Goal: Task Accomplishment & Management: Complete application form

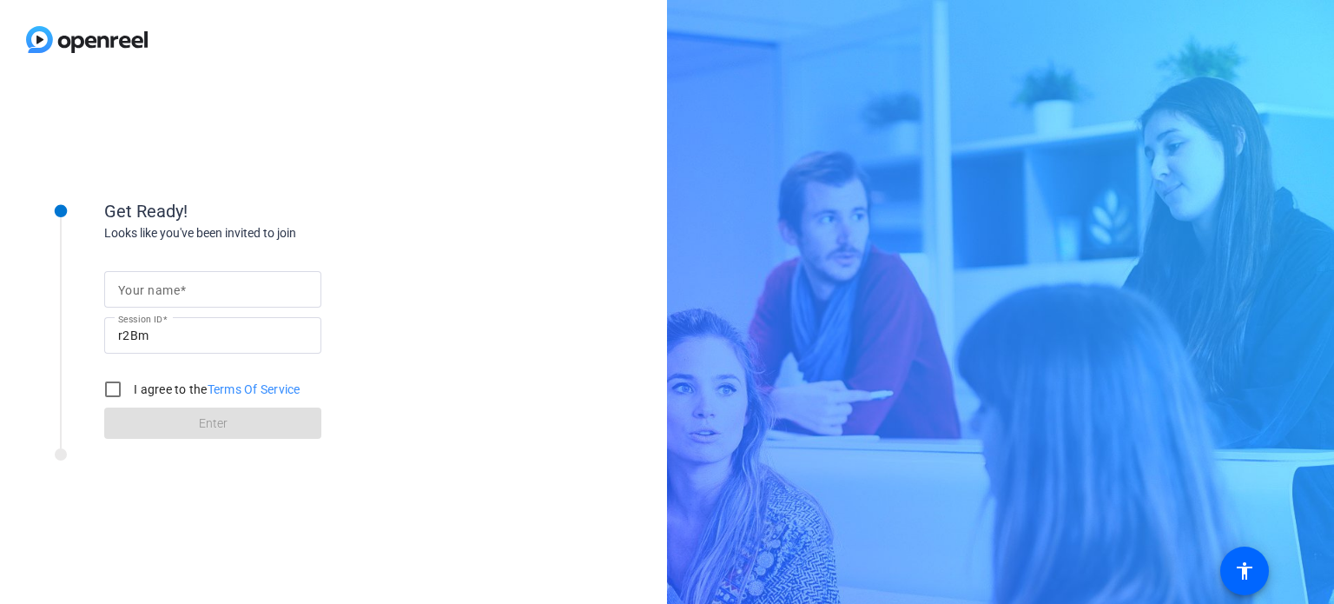
click at [372, 229] on div "Looks like you've been invited to join" at bounding box center [277, 233] width 347 height 18
click at [202, 288] on input "Your name" at bounding box center [212, 289] width 189 height 21
type input "Anup"
click at [118, 385] on input "I agree to the Terms Of Service" at bounding box center [113, 389] width 35 height 35
checkbox input "true"
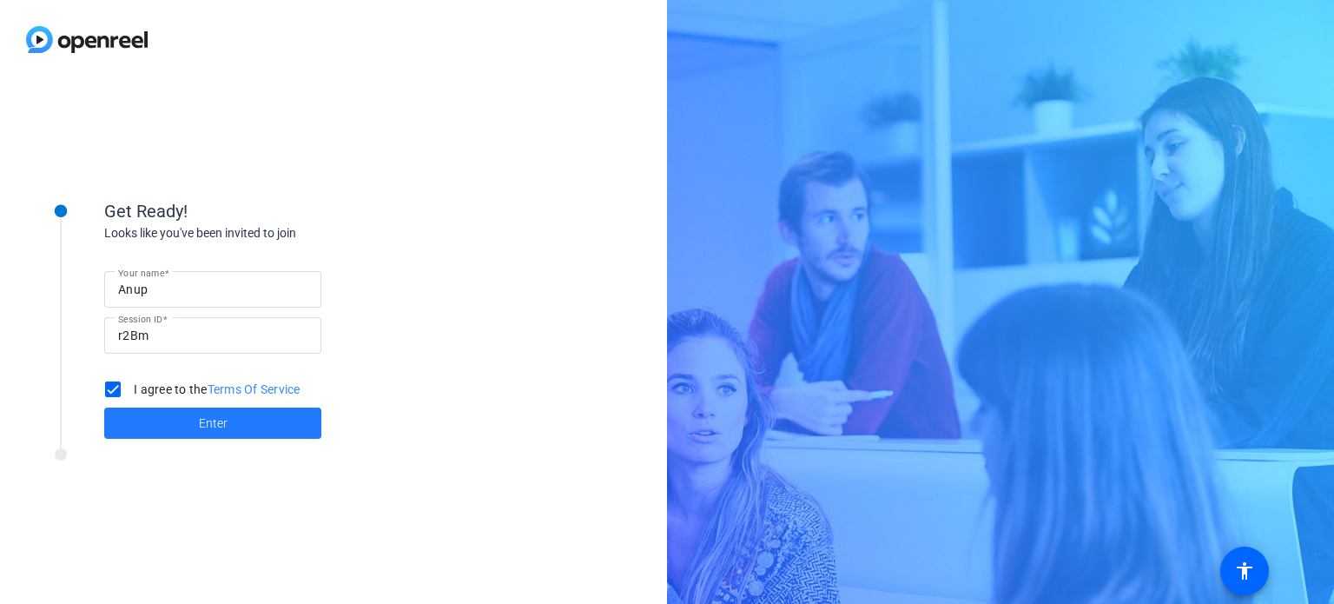
click at [153, 426] on span at bounding box center [212, 423] width 217 height 42
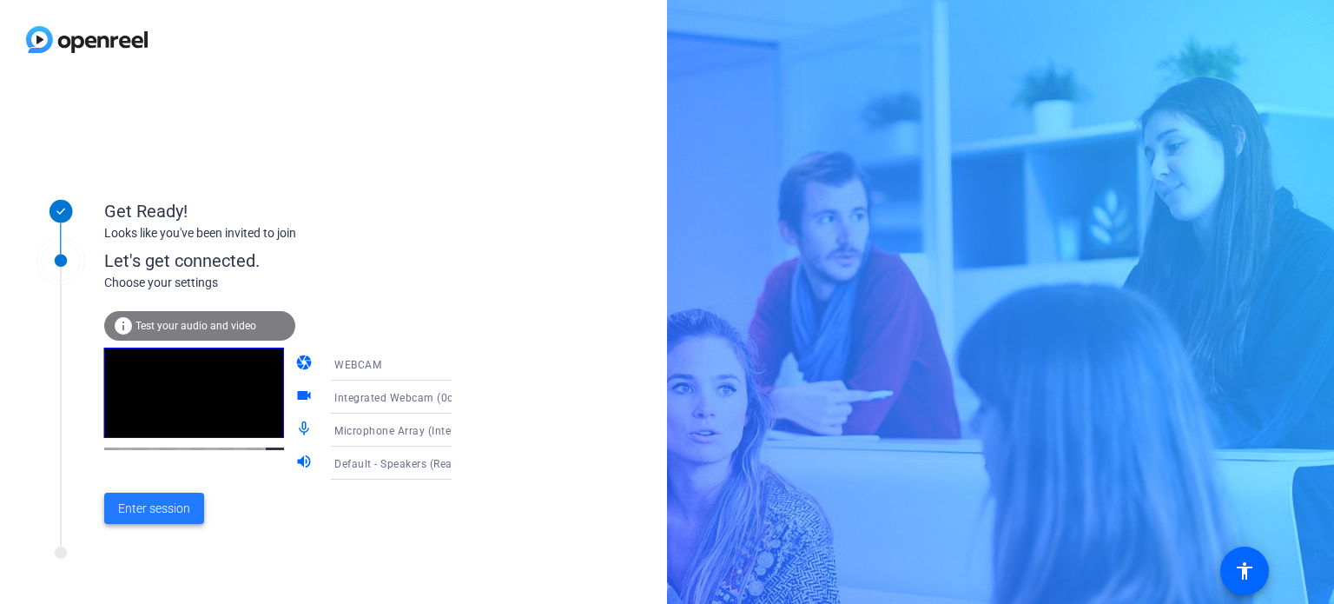
click at [160, 507] on span "Enter session" at bounding box center [154, 508] width 72 height 18
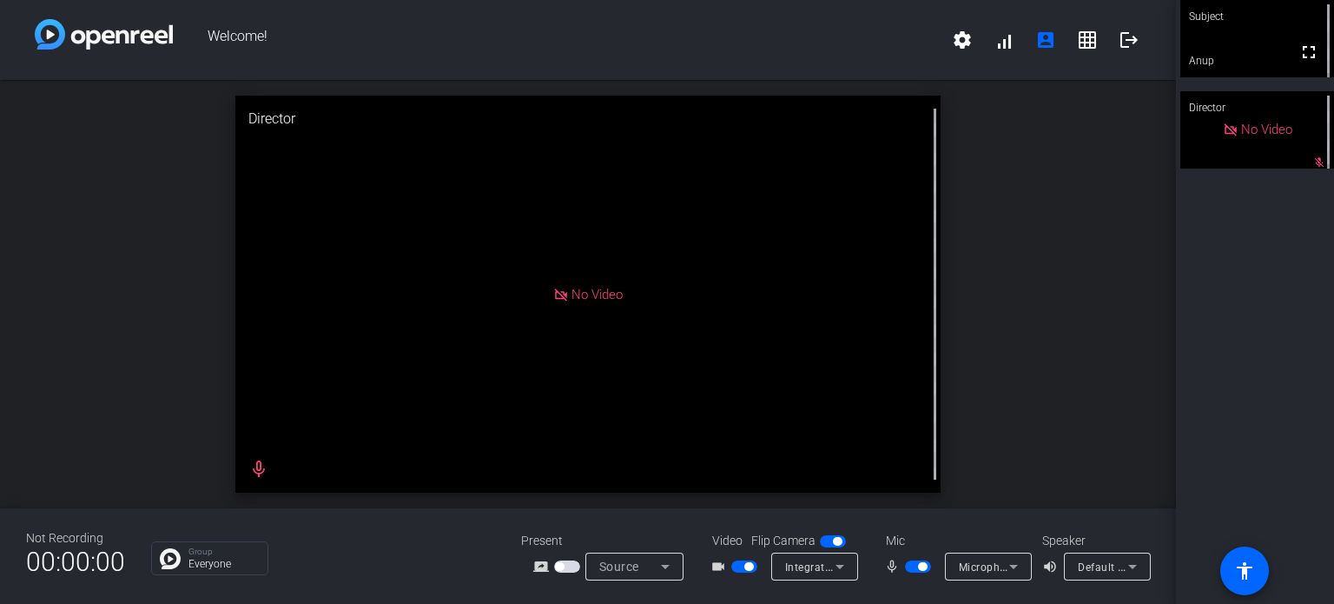
click at [942, 347] on div "open_in_new Director No Video mic_none" at bounding box center [588, 294] width 1176 height 428
click at [1244, 575] on mat-icon "accessibility" at bounding box center [1244, 570] width 21 height 21
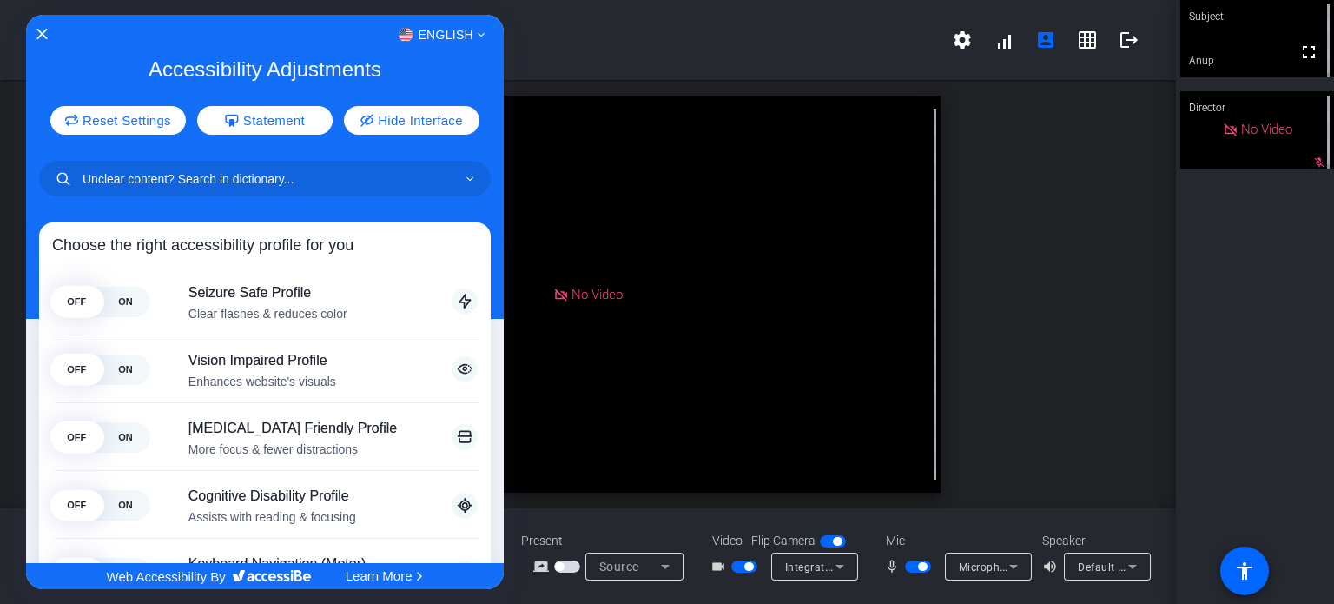
click at [646, 164] on div at bounding box center [667, 302] width 1334 height 604
